Goal: Information Seeking & Learning: Check status

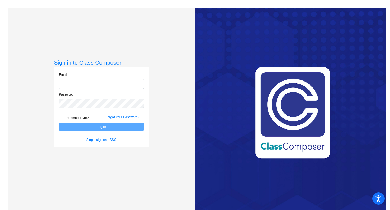
type input "[EMAIL_ADDRESS][DOMAIN_NAME]"
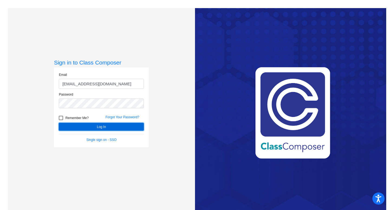
click at [103, 127] on button "Log In" at bounding box center [101, 127] width 85 height 8
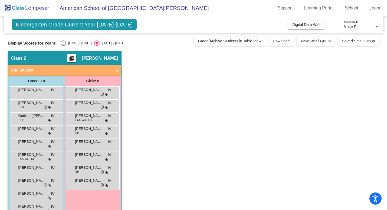
scroll to position [15, 0]
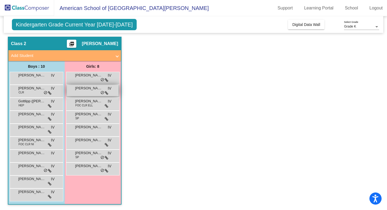
click at [99, 93] on div "[PERSON_NAME]-Thani IV lock do_not_disturb_alt" at bounding box center [93, 90] width 52 height 11
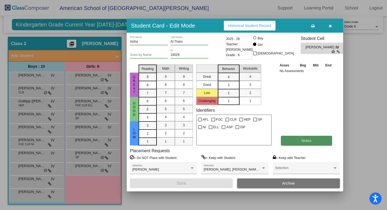
click at [309, 141] on span "Notes" at bounding box center [306, 141] width 10 height 4
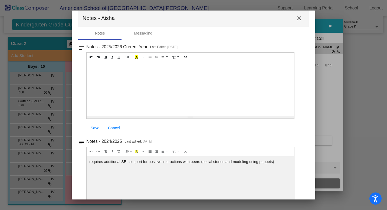
scroll to position [0, 0]
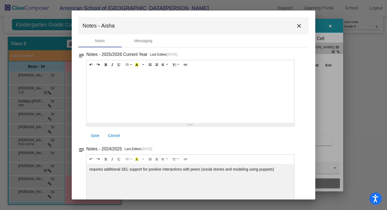
click at [296, 26] on mat-icon "close" at bounding box center [299, 26] width 6 height 6
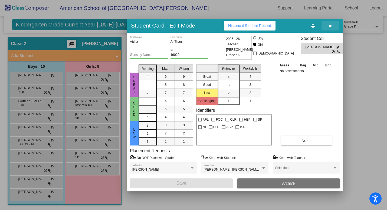
click at [330, 27] on icon "button" at bounding box center [330, 26] width 3 height 4
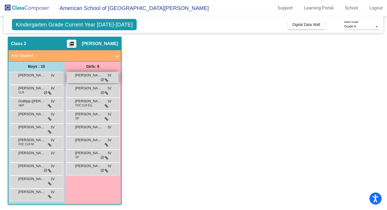
click at [89, 81] on div "[PERSON_NAME] lock do_not_disturb_alt" at bounding box center [93, 77] width 52 height 11
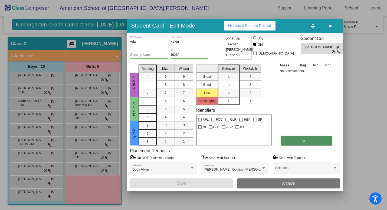
click at [303, 141] on span "Notes" at bounding box center [306, 141] width 10 height 4
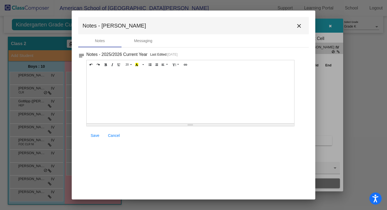
click at [299, 27] on mat-icon "close" at bounding box center [299, 26] width 6 height 6
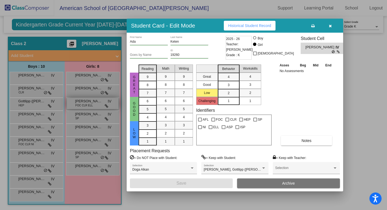
click at [99, 106] on div at bounding box center [193, 105] width 387 height 210
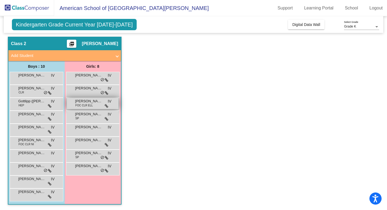
click at [96, 105] on div "[PERSON_NAME] FOC CLR ELL IV lock do_not_disturb_alt" at bounding box center [93, 103] width 52 height 11
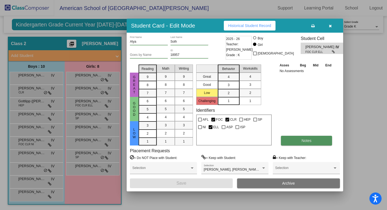
click at [306, 140] on span "Notes" at bounding box center [306, 141] width 10 height 4
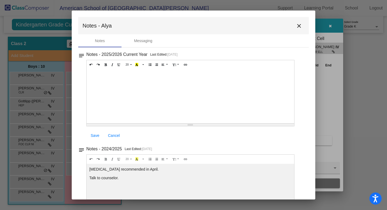
click at [296, 27] on mat-icon "close" at bounding box center [299, 26] width 6 height 6
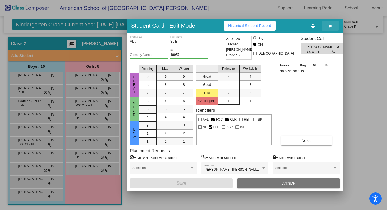
click at [330, 27] on icon "button" at bounding box center [330, 26] width 3 height 4
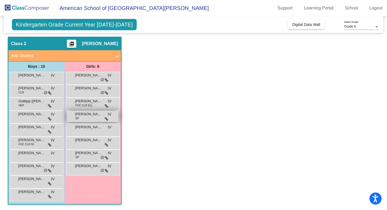
click at [97, 118] on div "[PERSON_NAME] [PERSON_NAME] lock do_not_disturb_alt" at bounding box center [93, 116] width 52 height 11
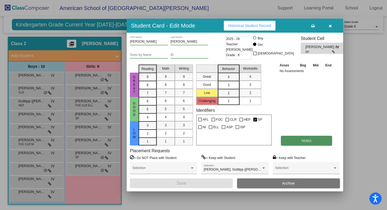
click at [310, 141] on span "Notes" at bounding box center [306, 141] width 10 height 4
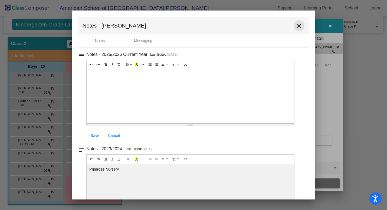
click at [296, 25] on mat-icon "close" at bounding box center [299, 26] width 6 height 6
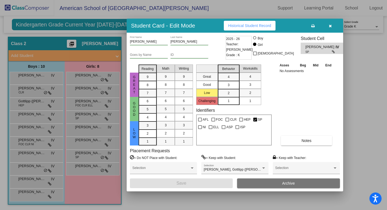
click at [329, 26] on icon "button" at bounding box center [330, 26] width 3 height 4
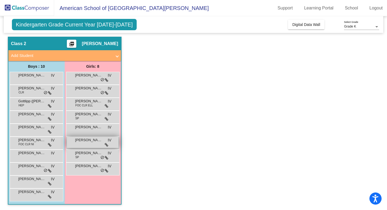
click at [94, 145] on div "Sereen Alhenn IV lock do_not_disturb_alt" at bounding box center [93, 142] width 52 height 11
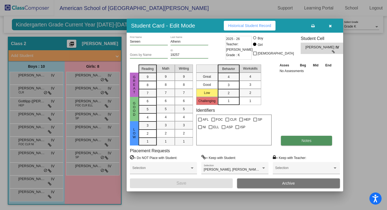
click at [303, 142] on span "Notes" at bounding box center [306, 141] width 10 height 4
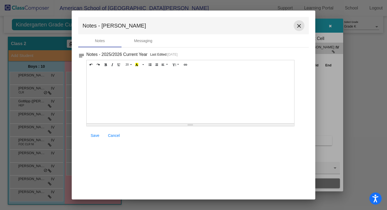
click at [300, 26] on mat-icon "close" at bounding box center [299, 26] width 6 height 6
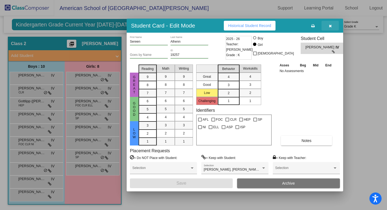
click at [330, 26] on icon "button" at bounding box center [330, 26] width 3 height 4
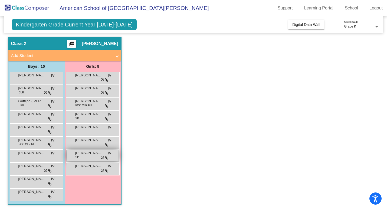
click at [94, 157] on div "[PERSON_NAME] [PERSON_NAME] lock do_not_disturb_alt" at bounding box center [93, 155] width 52 height 11
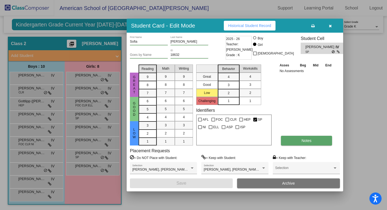
click at [303, 143] on span "Notes" at bounding box center [306, 141] width 10 height 4
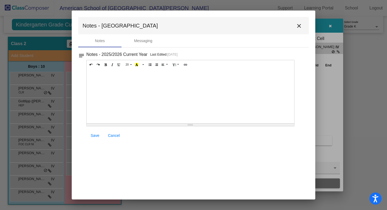
click at [299, 27] on mat-icon "close" at bounding box center [299, 26] width 6 height 6
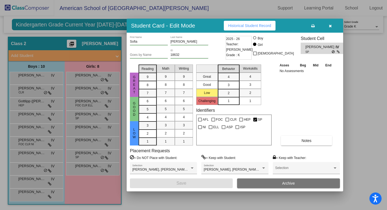
click at [330, 25] on icon "button" at bounding box center [330, 26] width 3 height 4
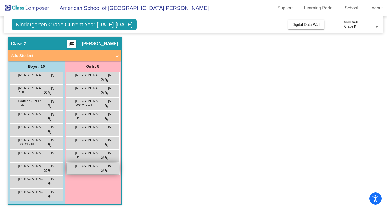
click at [93, 170] on div "[PERSON_NAME] lock do_not_disturb_alt" at bounding box center [93, 168] width 52 height 11
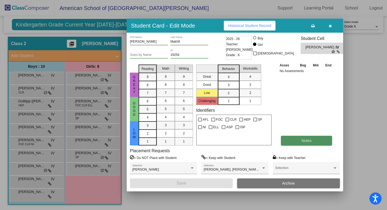
click at [308, 142] on span "Notes" at bounding box center [306, 141] width 10 height 4
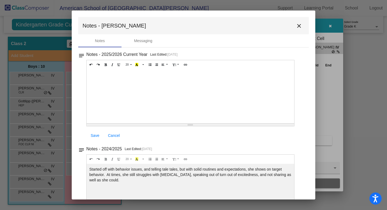
click at [296, 26] on mat-icon "close" at bounding box center [299, 26] width 6 height 6
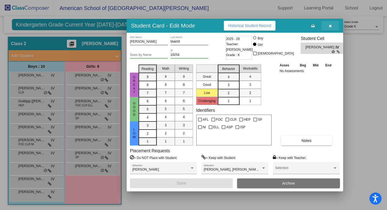
click at [330, 27] on icon "button" at bounding box center [330, 26] width 3 height 4
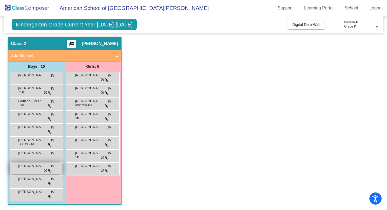
click at [35, 170] on div "[PERSON_NAME] de [PERSON_NAME] lock do_not_disturb_alt" at bounding box center [36, 168] width 52 height 11
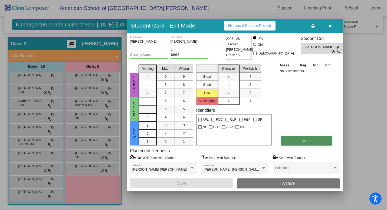
click at [299, 143] on button "Notes" at bounding box center [306, 141] width 51 height 10
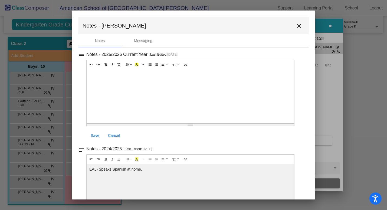
click at [296, 27] on mat-icon "close" at bounding box center [299, 26] width 6 height 6
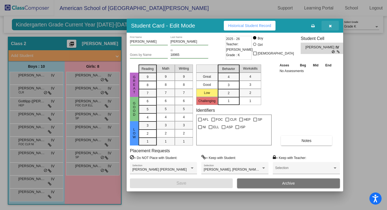
click at [329, 25] on icon "button" at bounding box center [330, 26] width 3 height 4
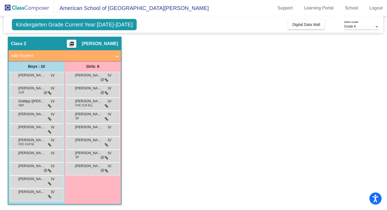
click at [164, 6] on mat-toolbar "American School of [GEOGRAPHIC_DATA] - [PERSON_NAME] Support Learning Portal Sc…" at bounding box center [193, 8] width 387 height 16
